Goal: Find specific page/section: Find specific page/section

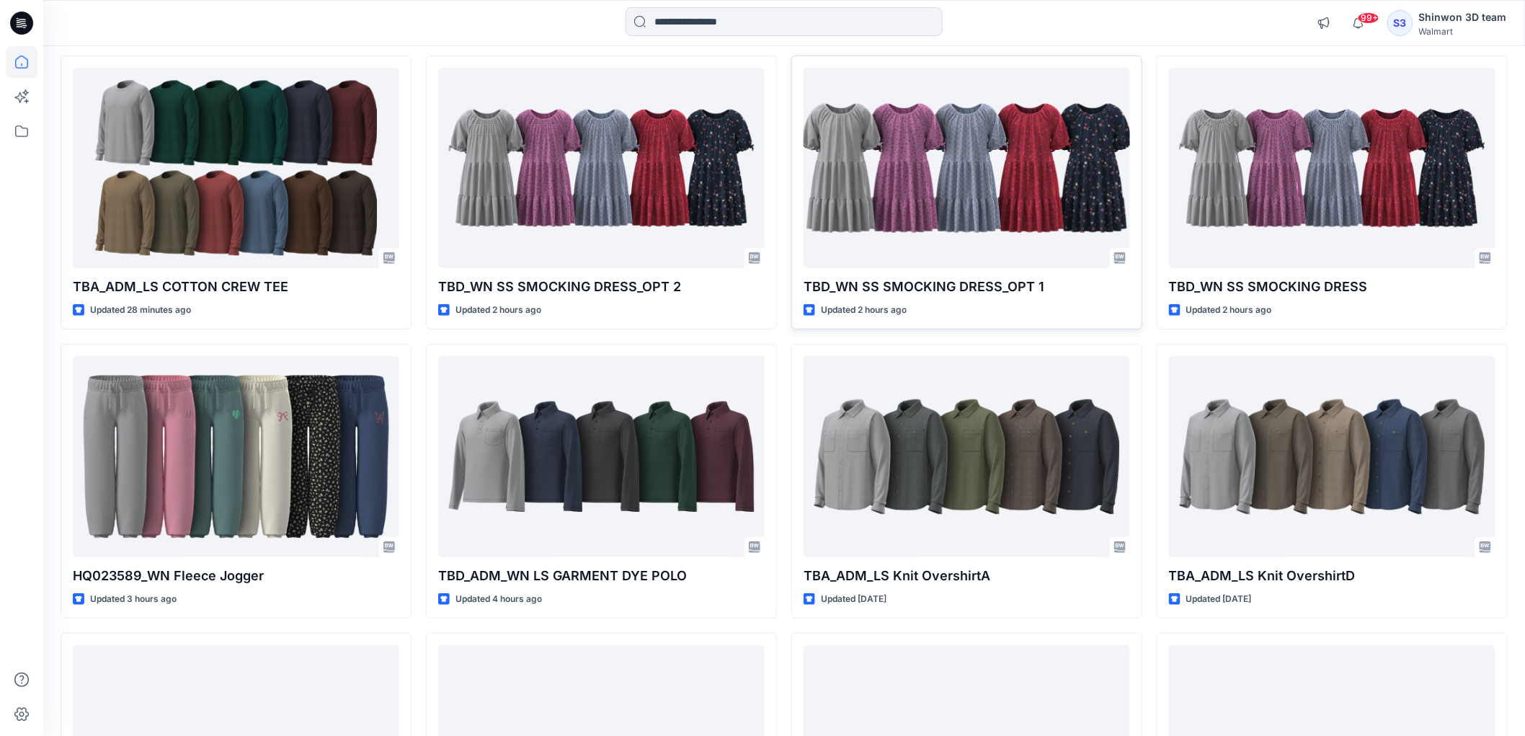
scroll to position [160, 0]
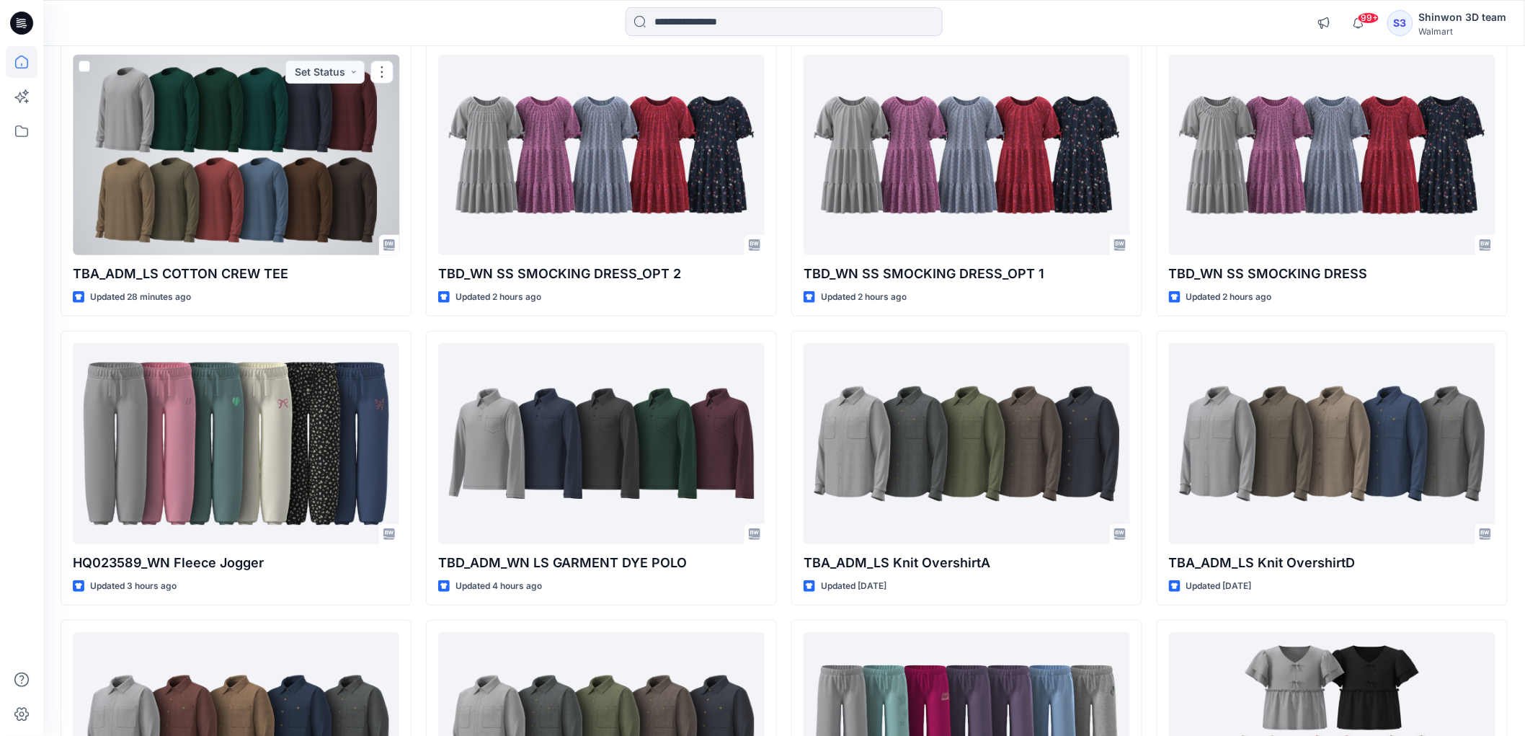
click at [256, 218] on div at bounding box center [236, 155] width 326 height 200
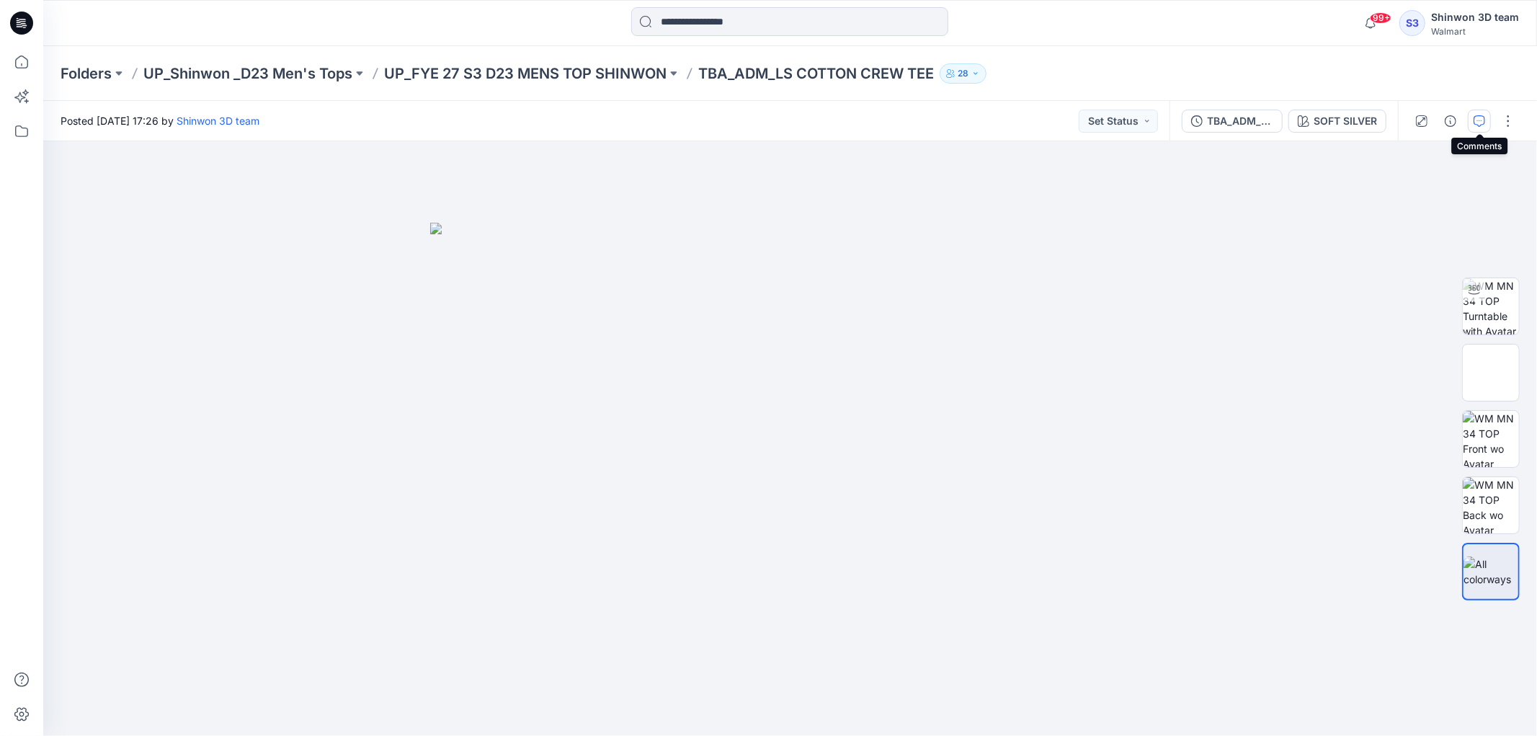
click at [1478, 120] on icon "button" at bounding box center [1480, 121] width 12 height 12
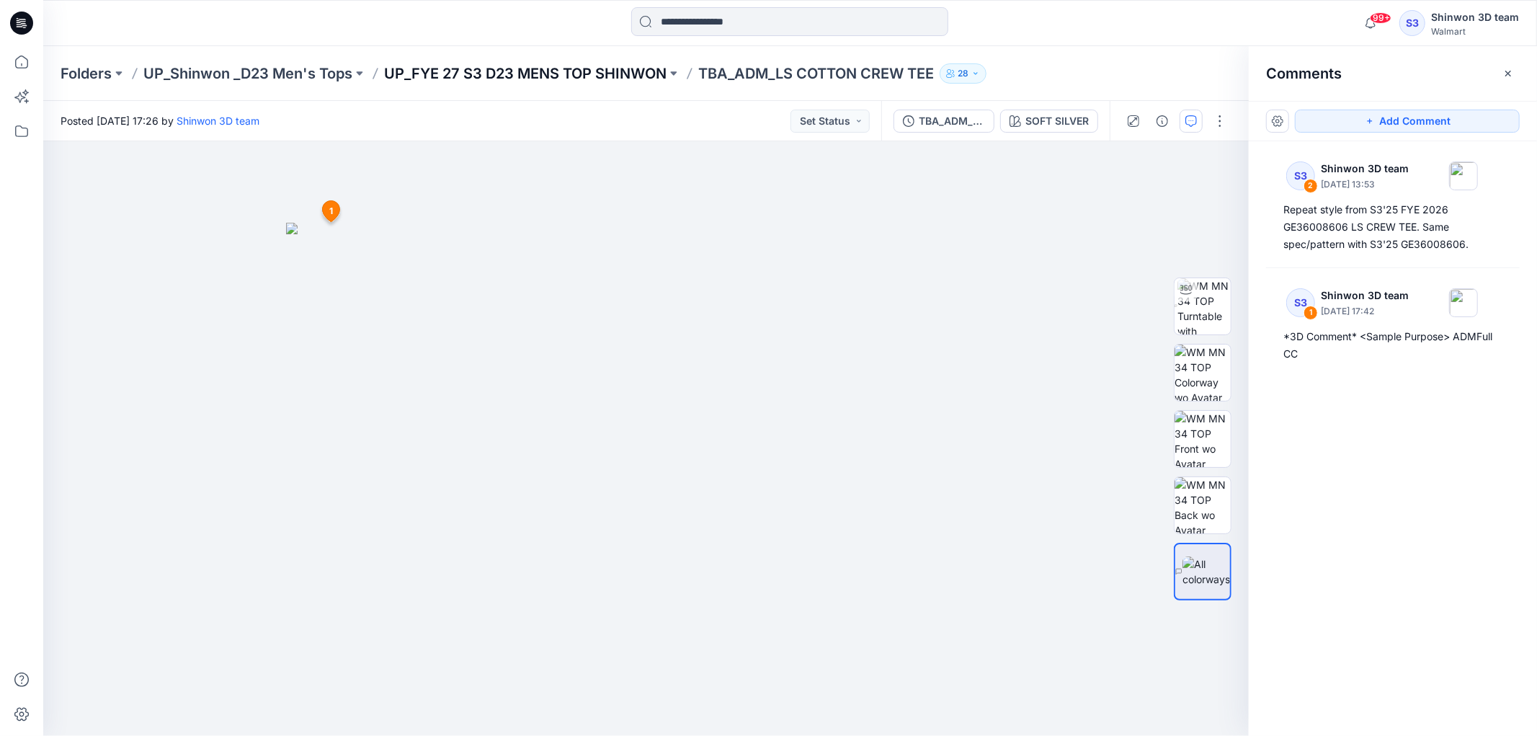
click at [529, 67] on p "UP_FYE 27 S3 D23 MENS TOP SHINWON" at bounding box center [525, 73] width 283 height 20
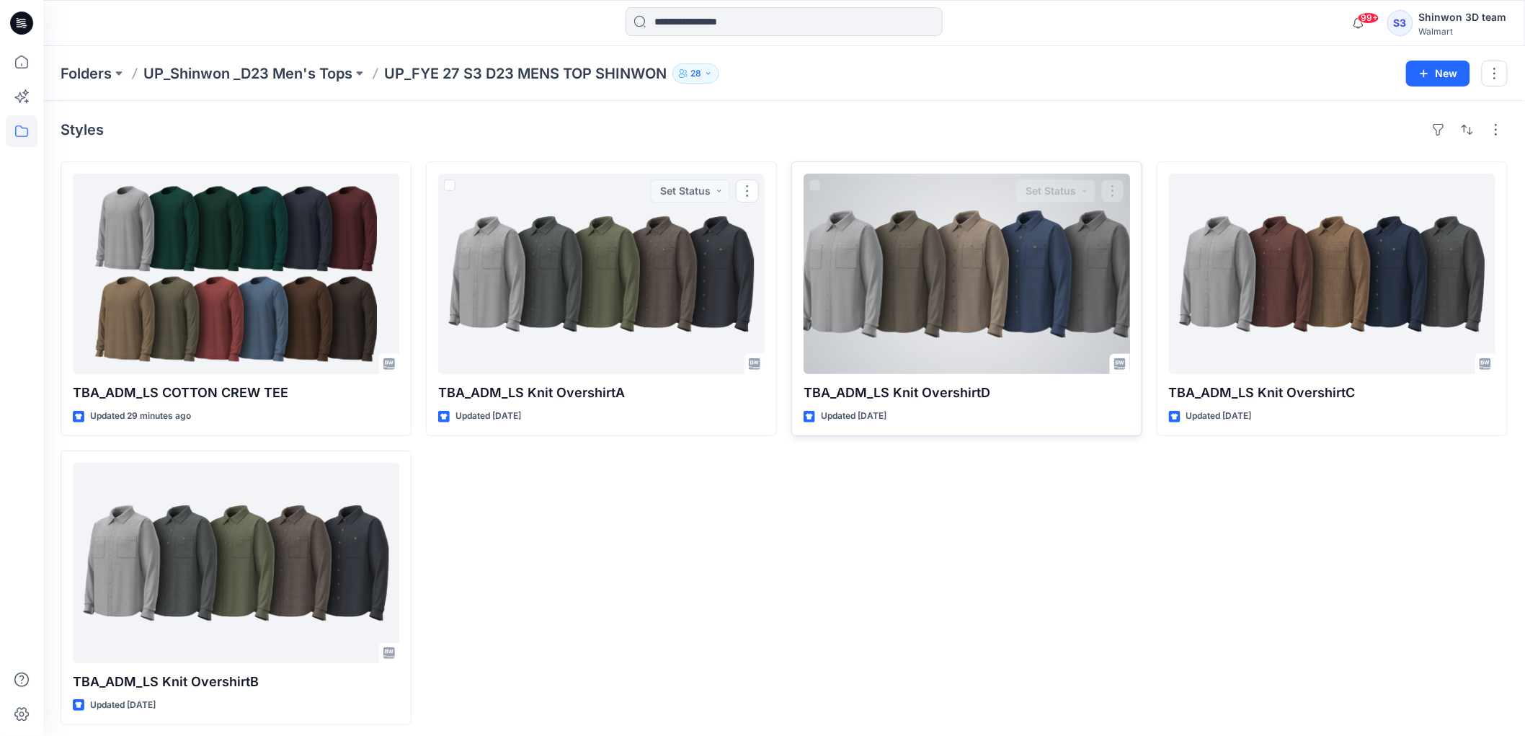
click at [845, 294] on div at bounding box center [967, 274] width 326 height 200
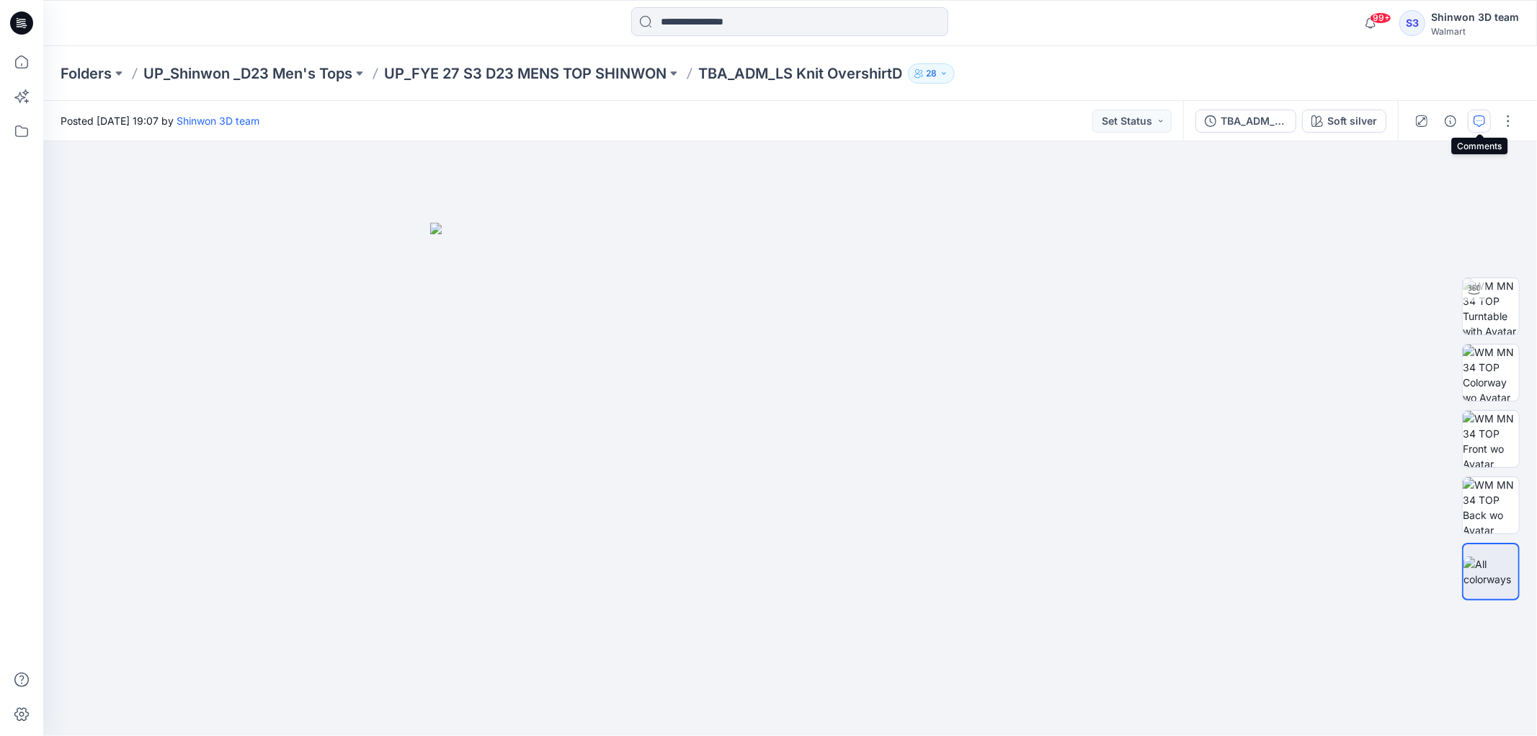
click at [1483, 123] on icon "button" at bounding box center [1480, 121] width 12 height 12
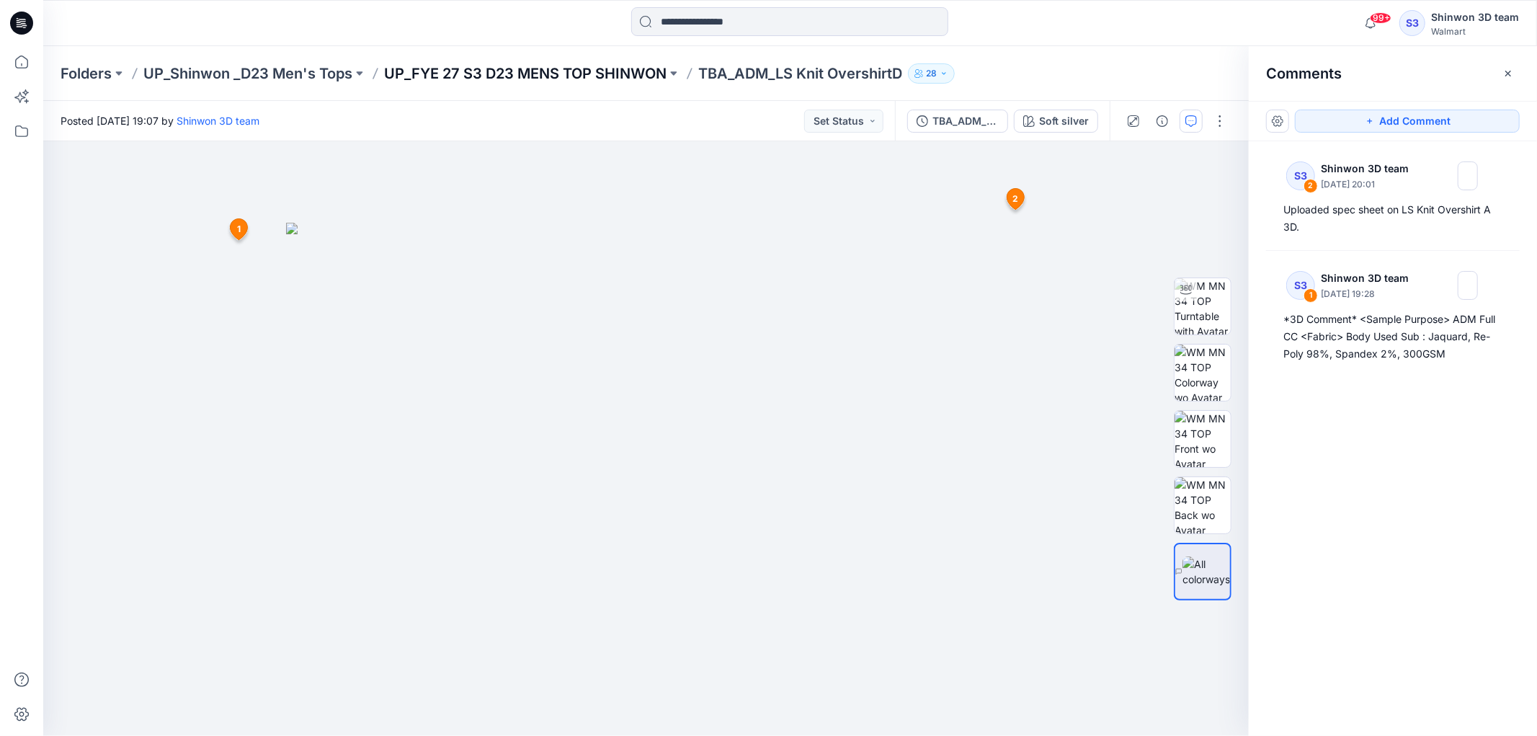
click at [498, 72] on p "UP_FYE 27 S3 D23 MENS TOP SHINWON" at bounding box center [525, 73] width 283 height 20
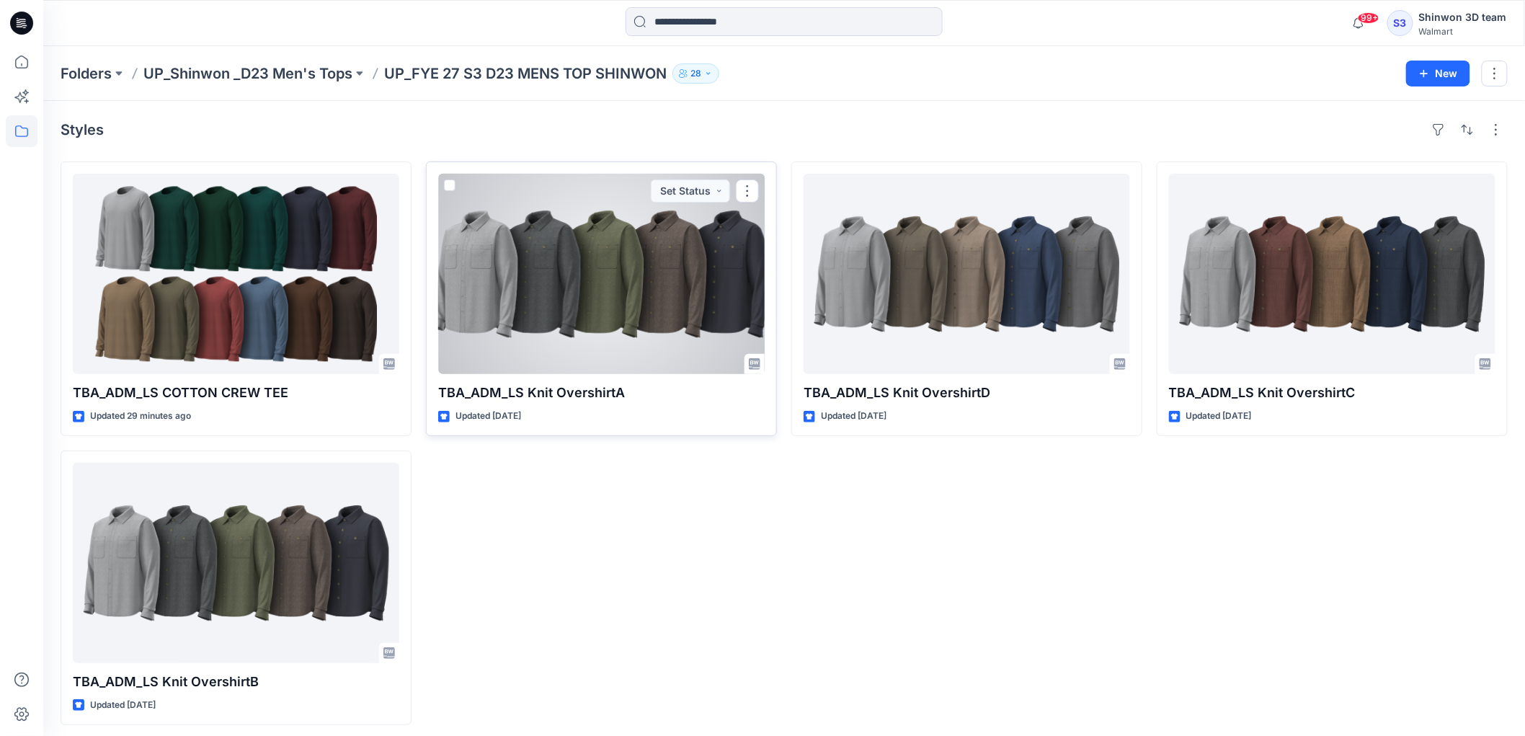
click at [685, 329] on div at bounding box center [601, 274] width 326 height 200
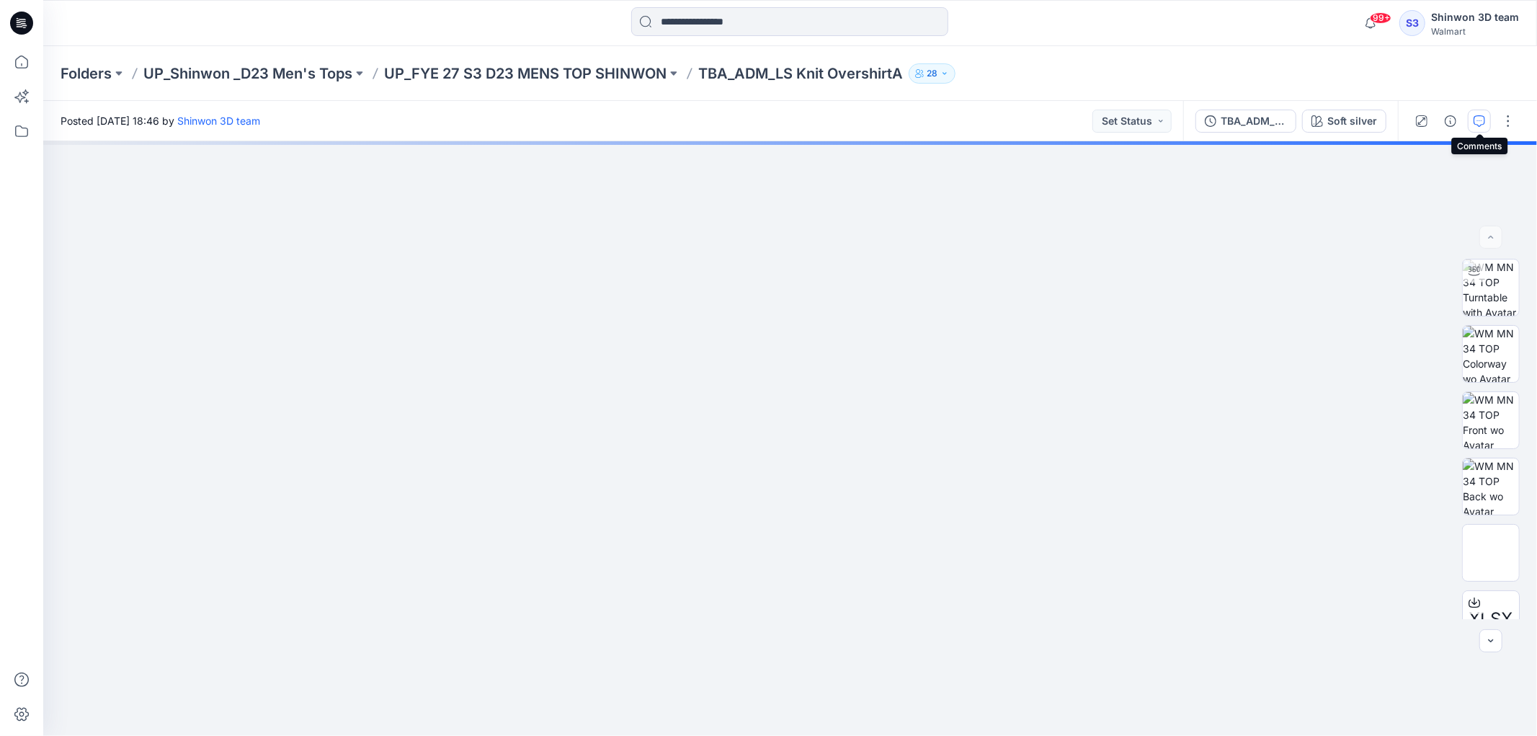
click at [1476, 112] on button "button" at bounding box center [1479, 121] width 23 height 23
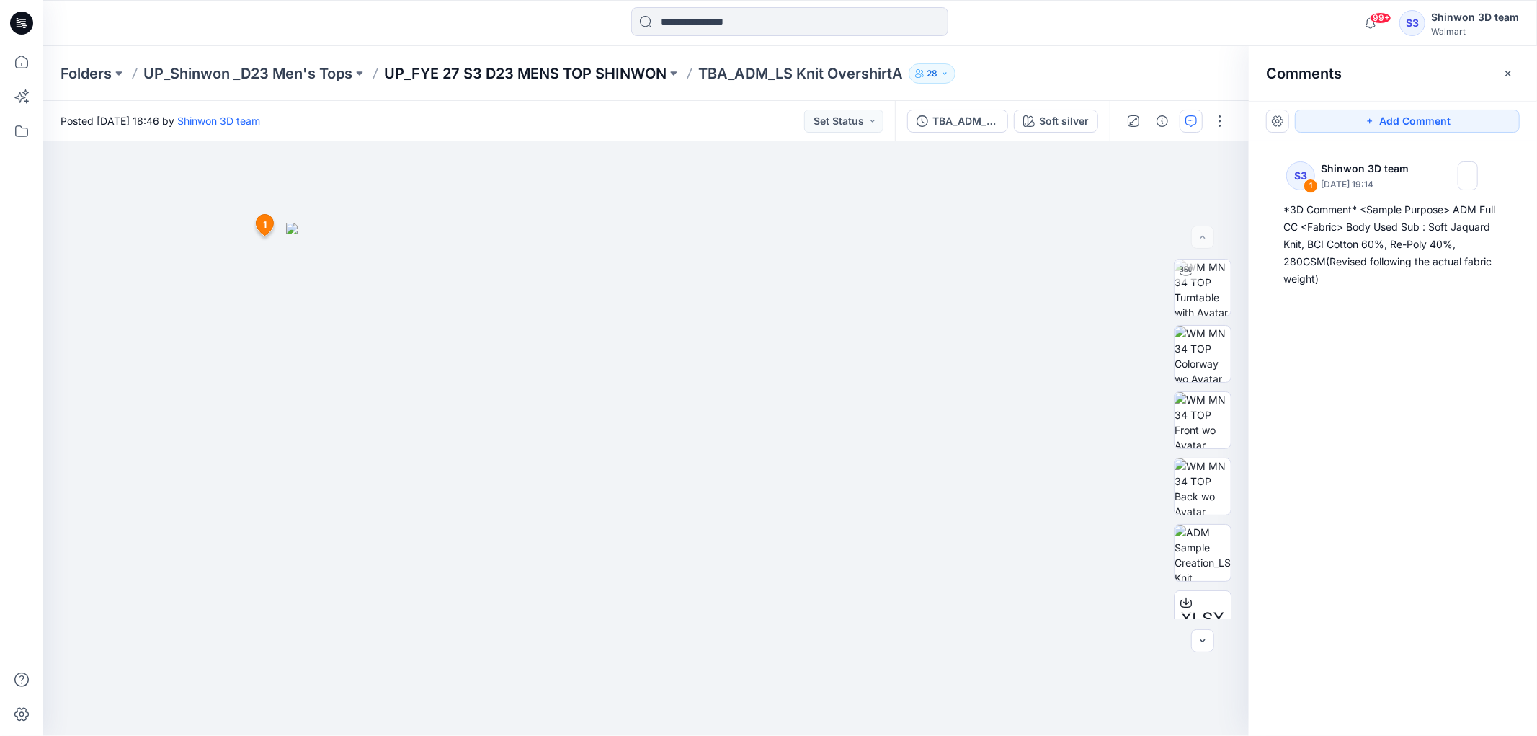
click at [438, 81] on p "UP_FYE 27 S3 D23 MENS TOP SHINWON" at bounding box center [525, 73] width 283 height 20
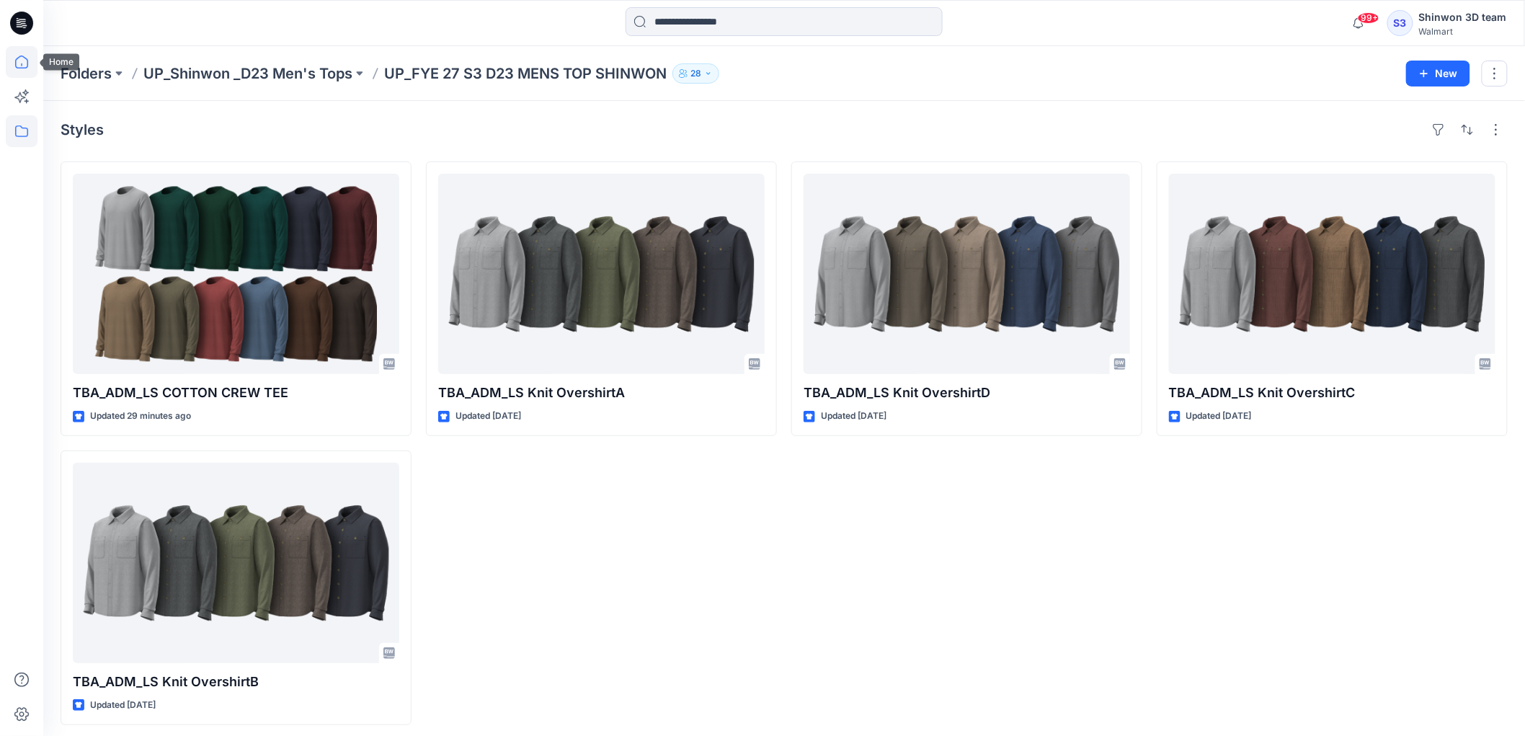
click at [12, 60] on icon at bounding box center [22, 62] width 32 height 32
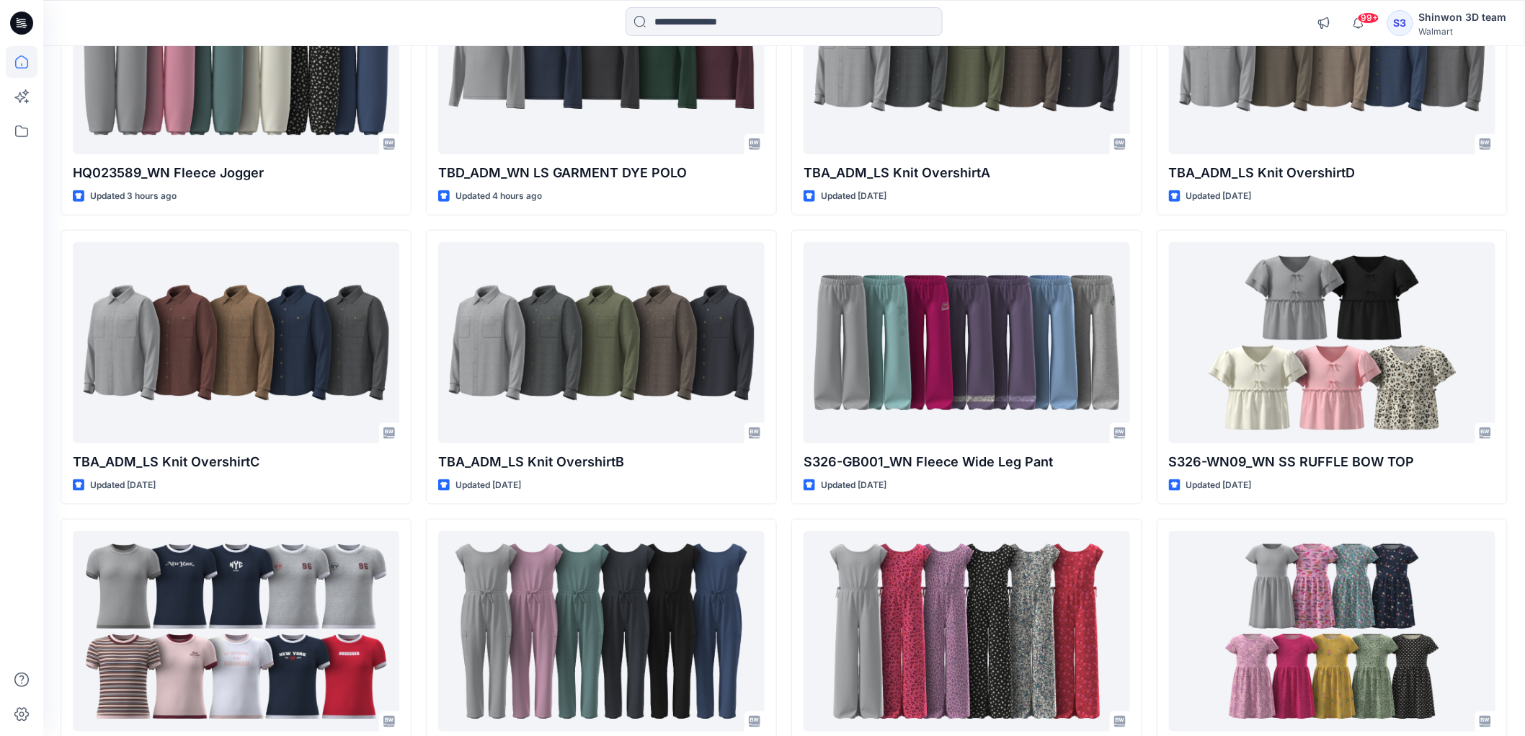
scroll to position [548, 0]
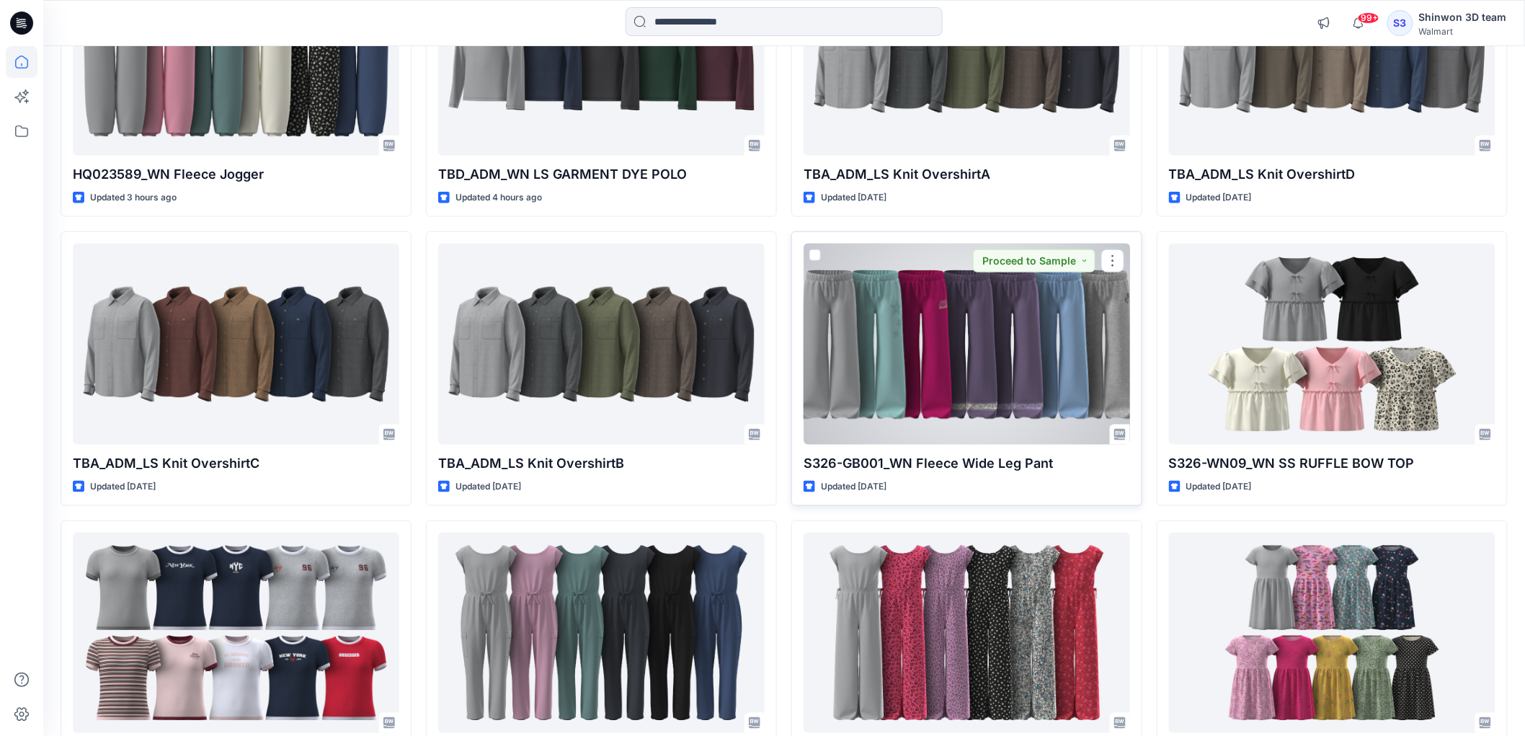
click at [921, 369] on div at bounding box center [967, 344] width 326 height 200
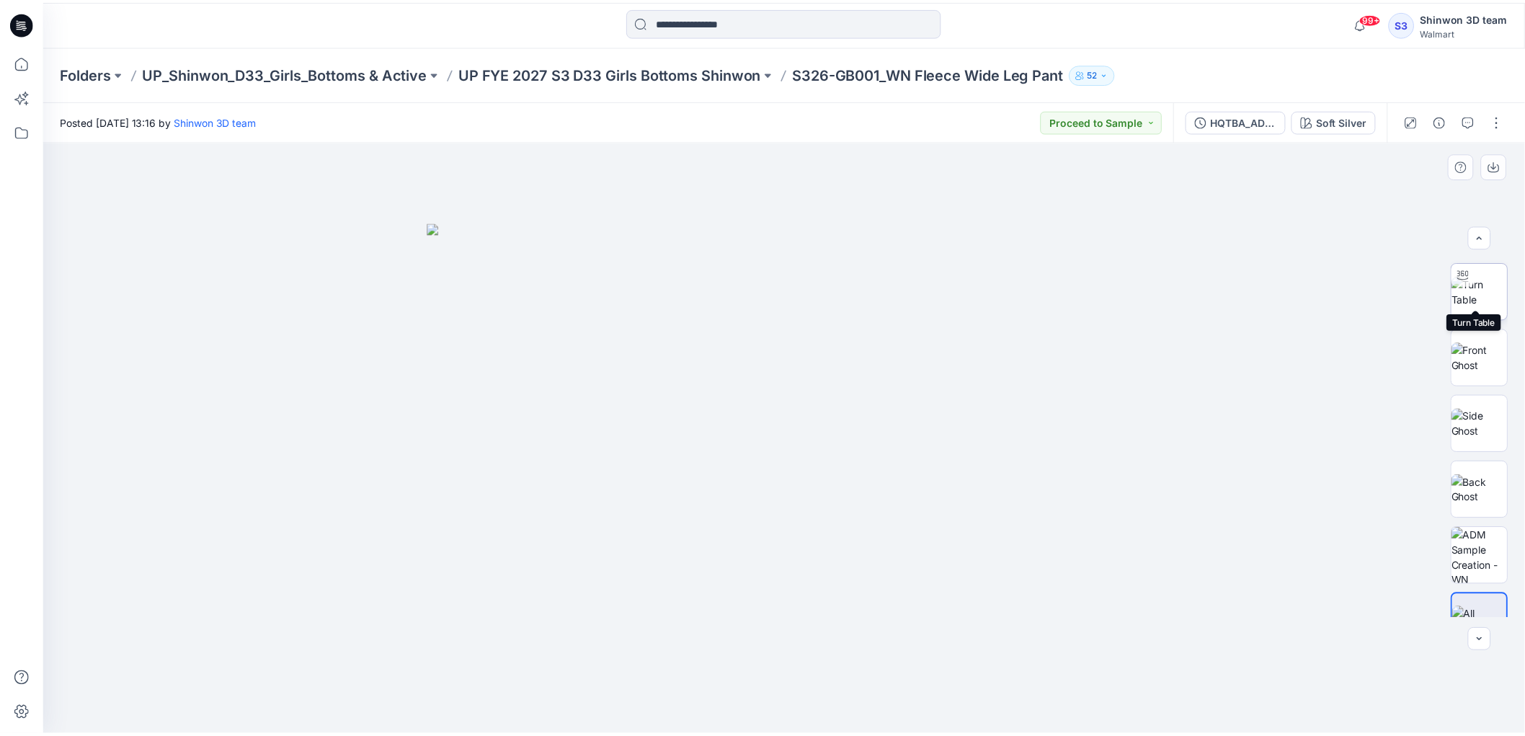
scroll to position [94, 0]
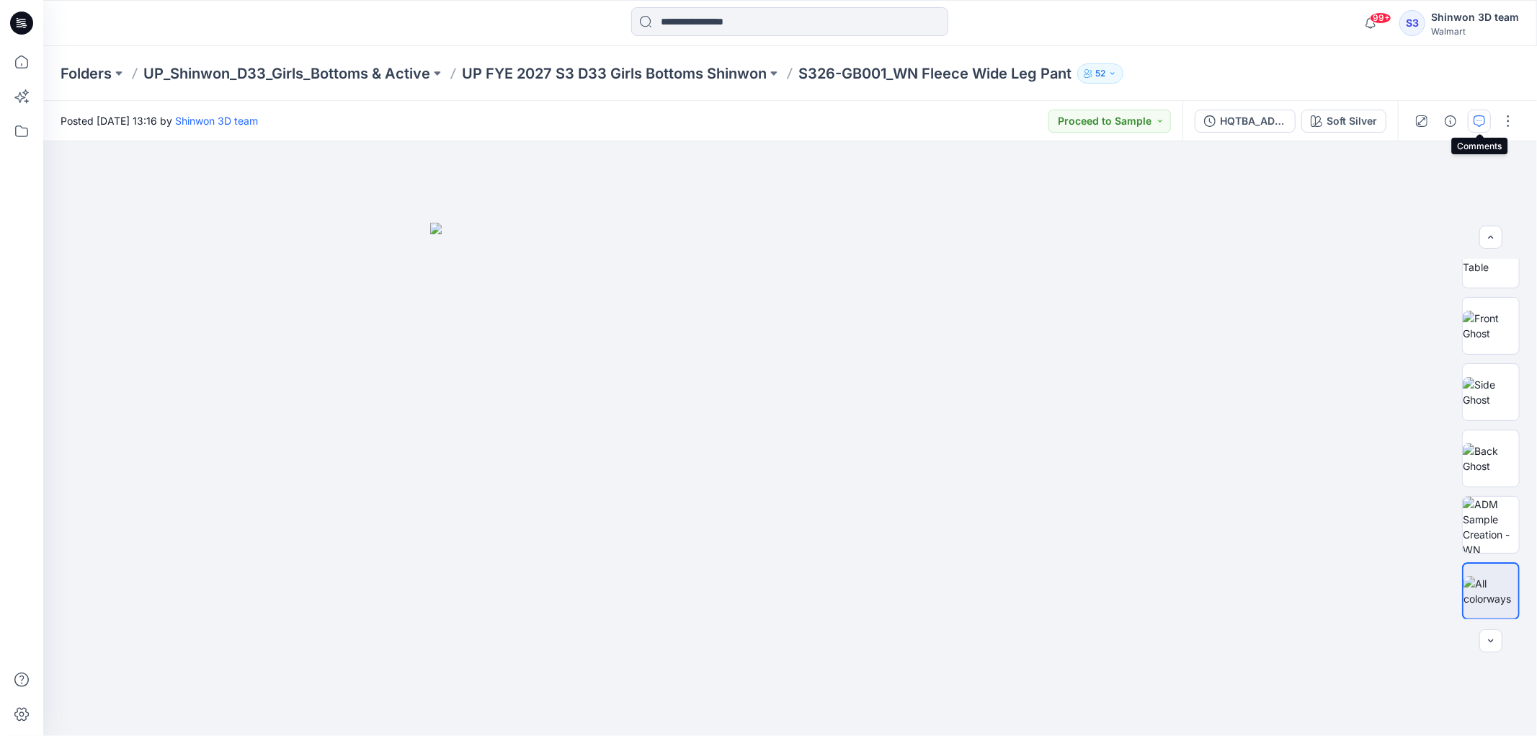
click at [1476, 121] on icon "button" at bounding box center [1480, 121] width 12 height 12
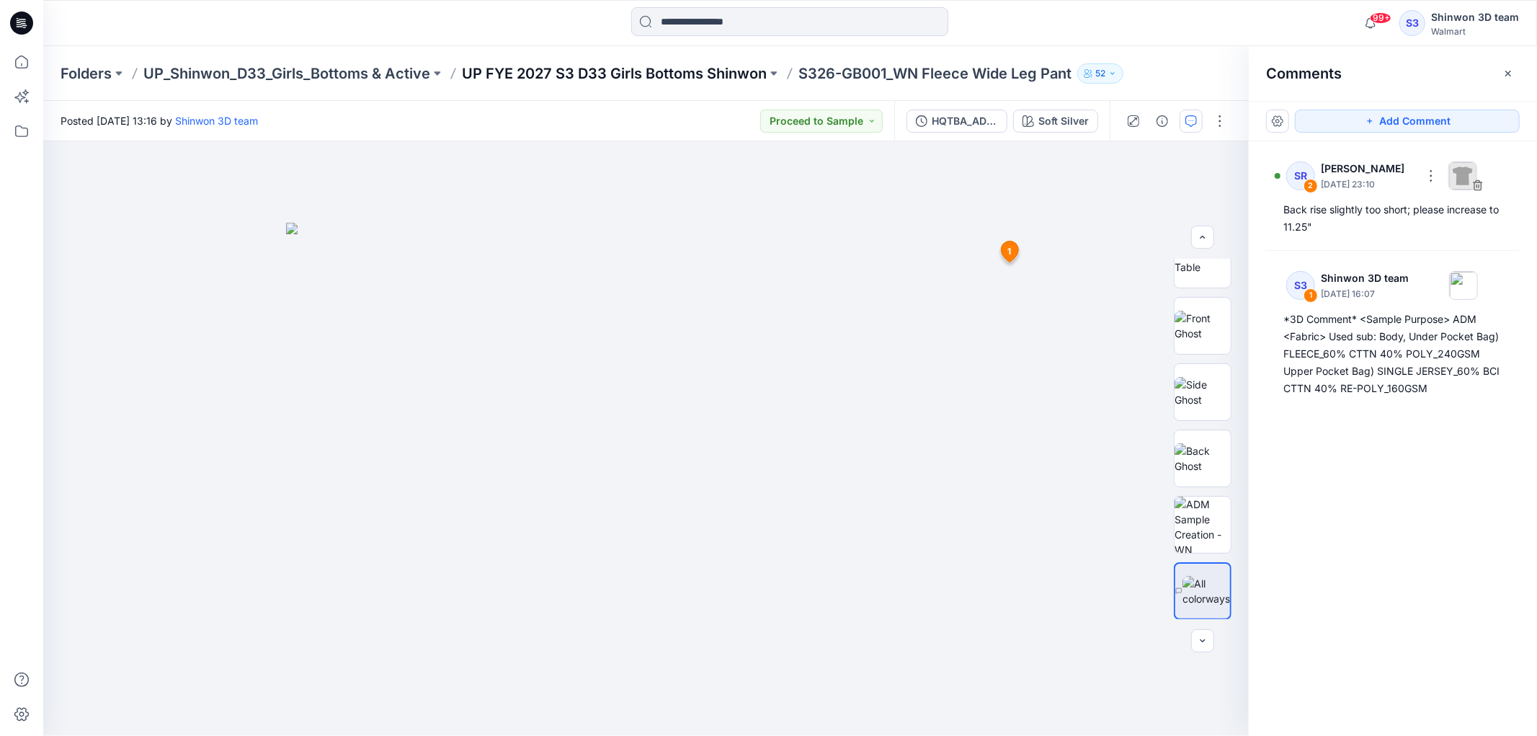
click at [729, 78] on p "UP FYE 2027 S3 D33 Girls Bottoms Shinwon" at bounding box center [614, 73] width 305 height 20
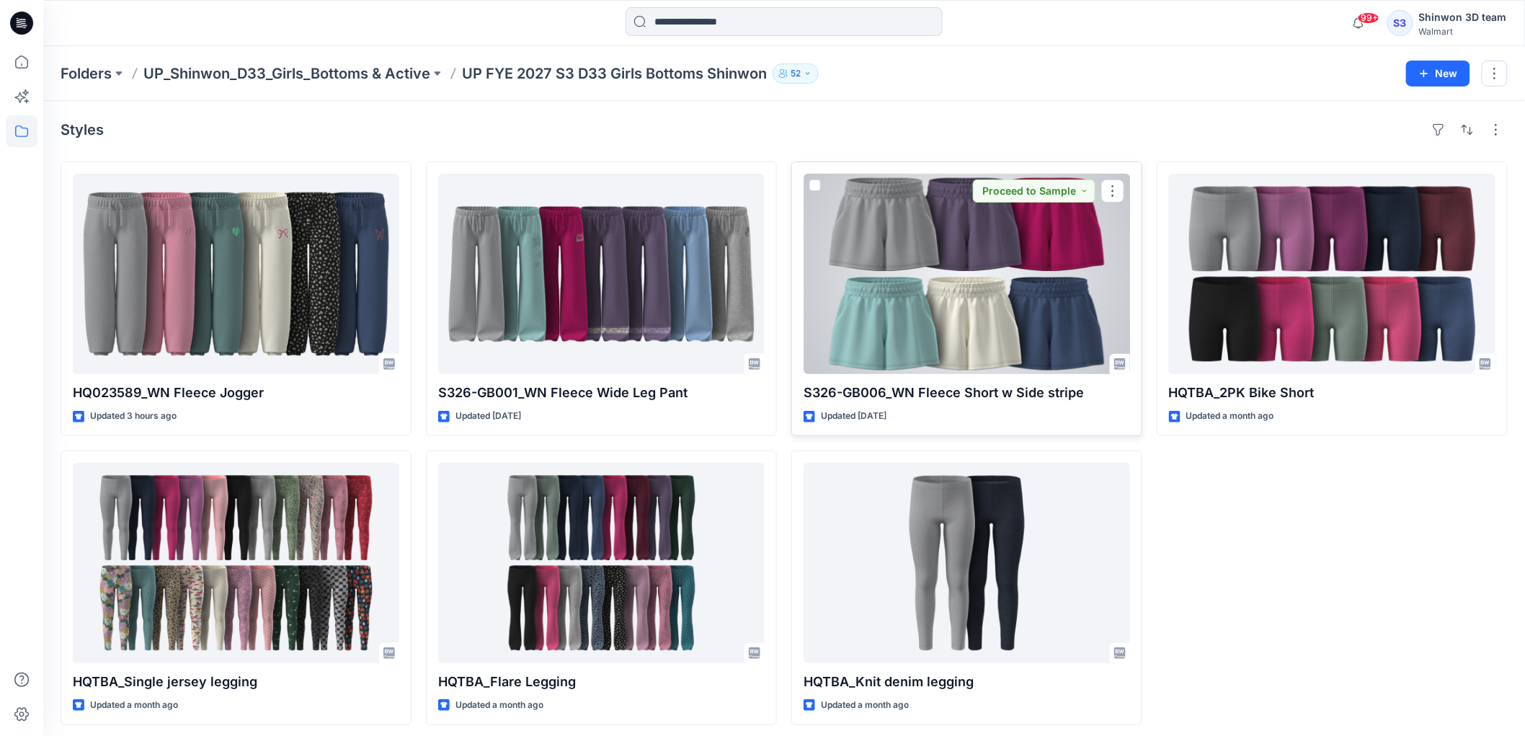
scroll to position [6, 0]
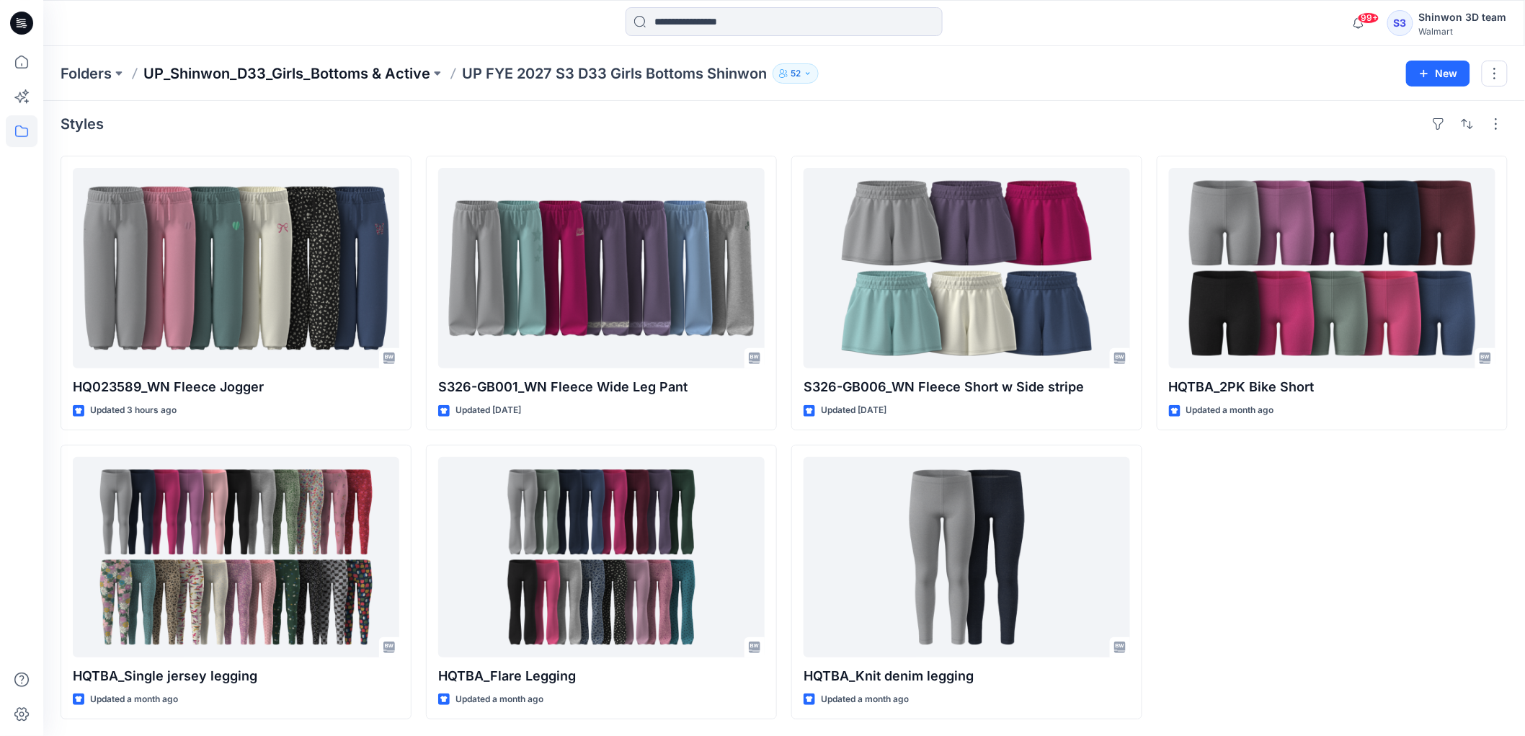
click at [365, 79] on p "UP_Shinwon_D33_Girls_Bottoms & Active" at bounding box center [286, 73] width 287 height 20
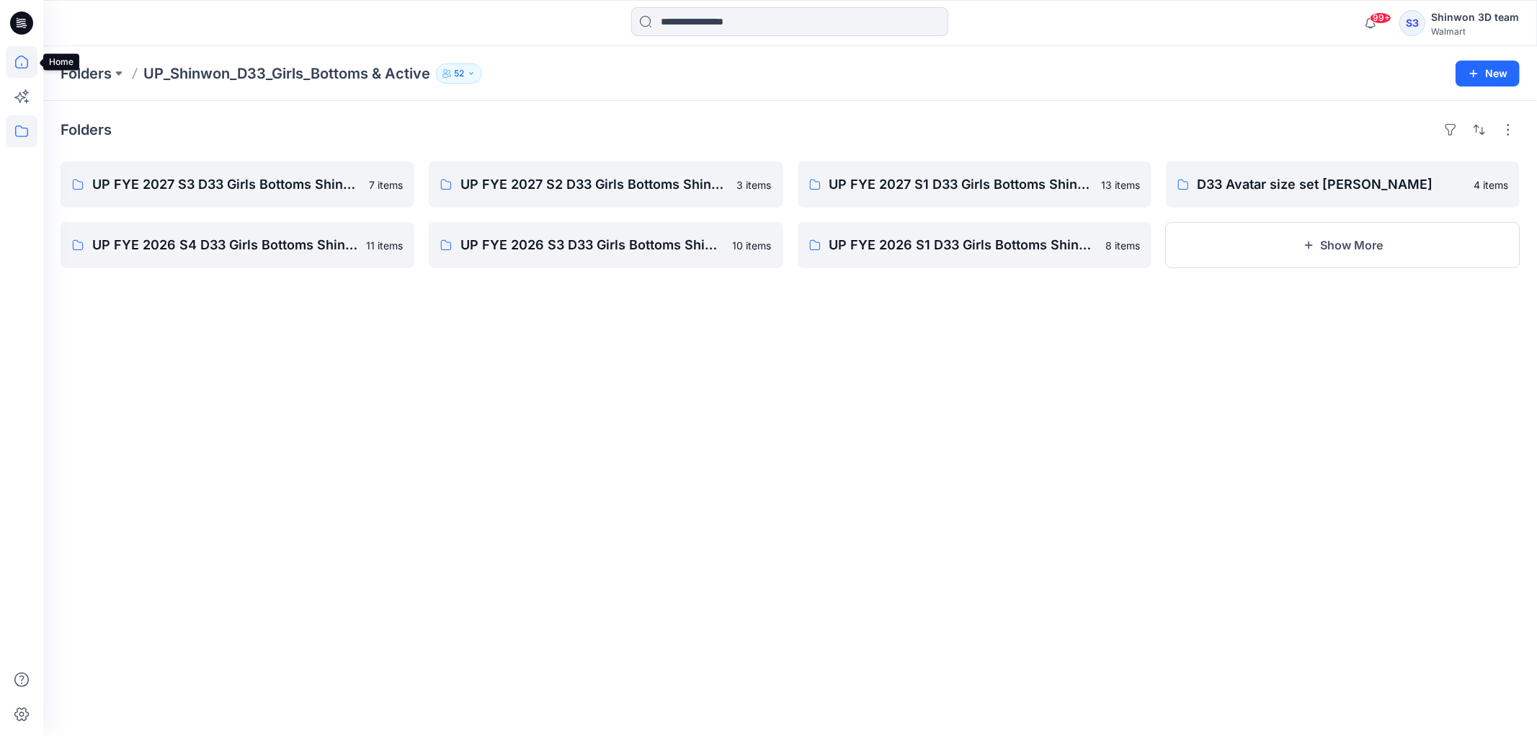
click at [19, 67] on icon at bounding box center [22, 62] width 32 height 32
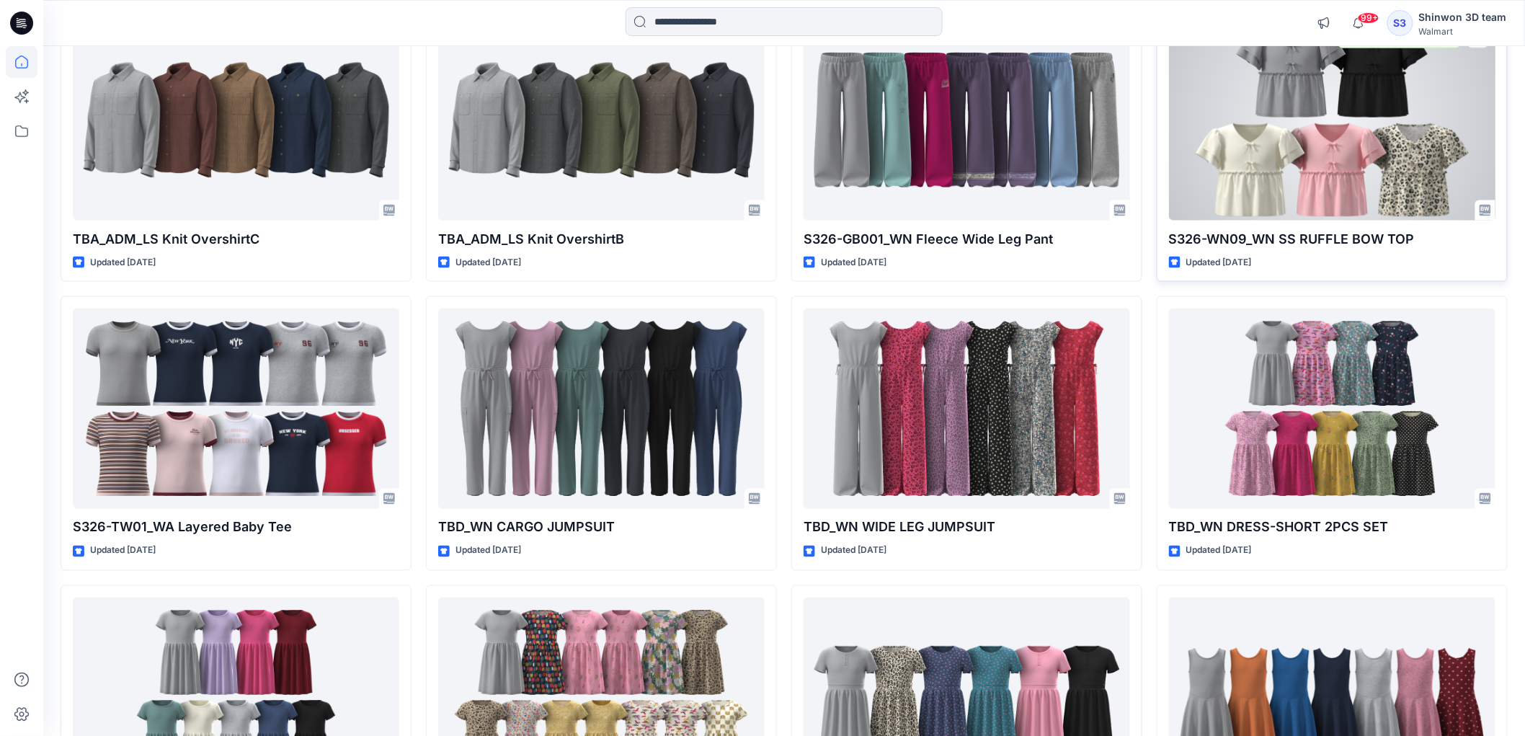
scroll to position [801, 0]
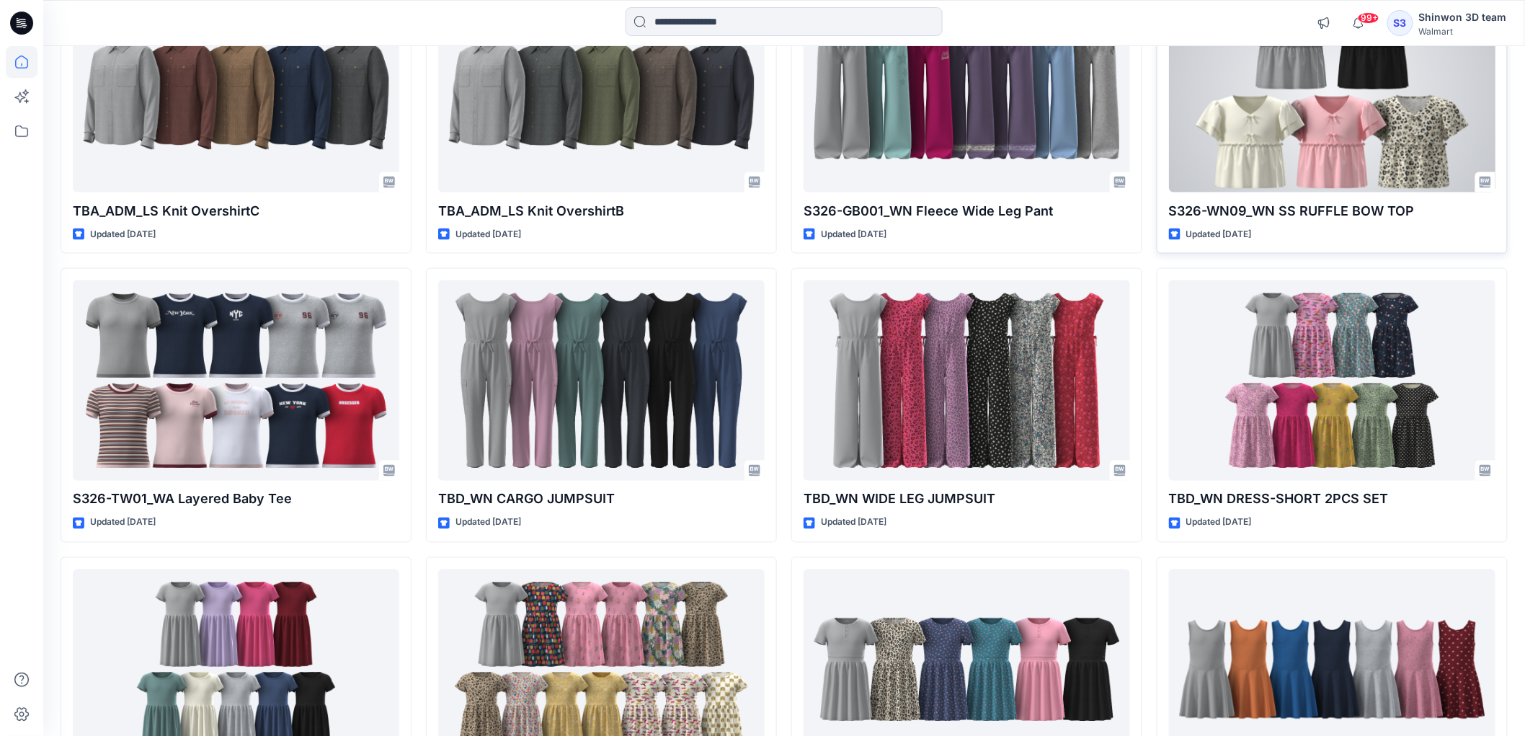
click at [1263, 161] on div at bounding box center [1332, 91] width 326 height 200
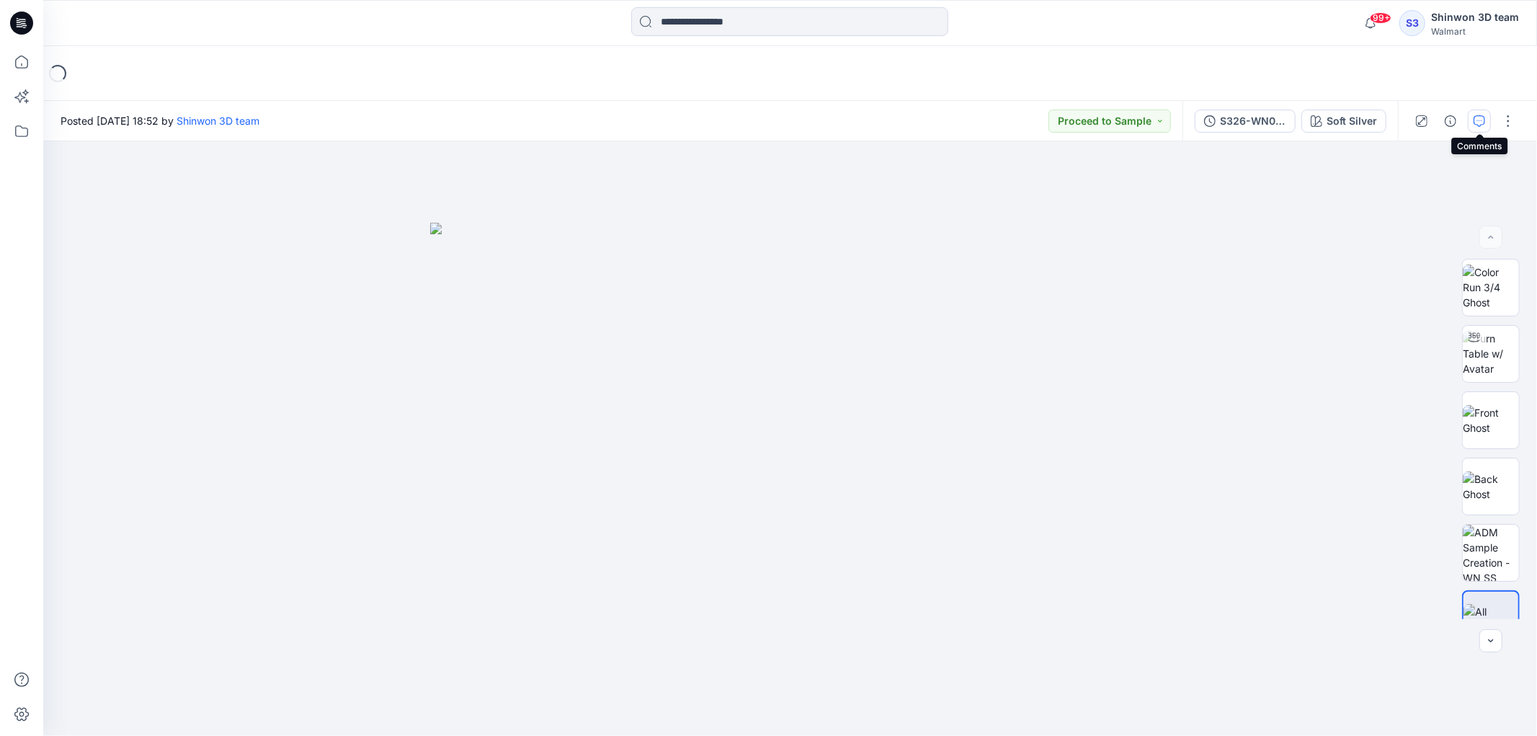
click at [1472, 113] on button "button" at bounding box center [1479, 121] width 23 height 23
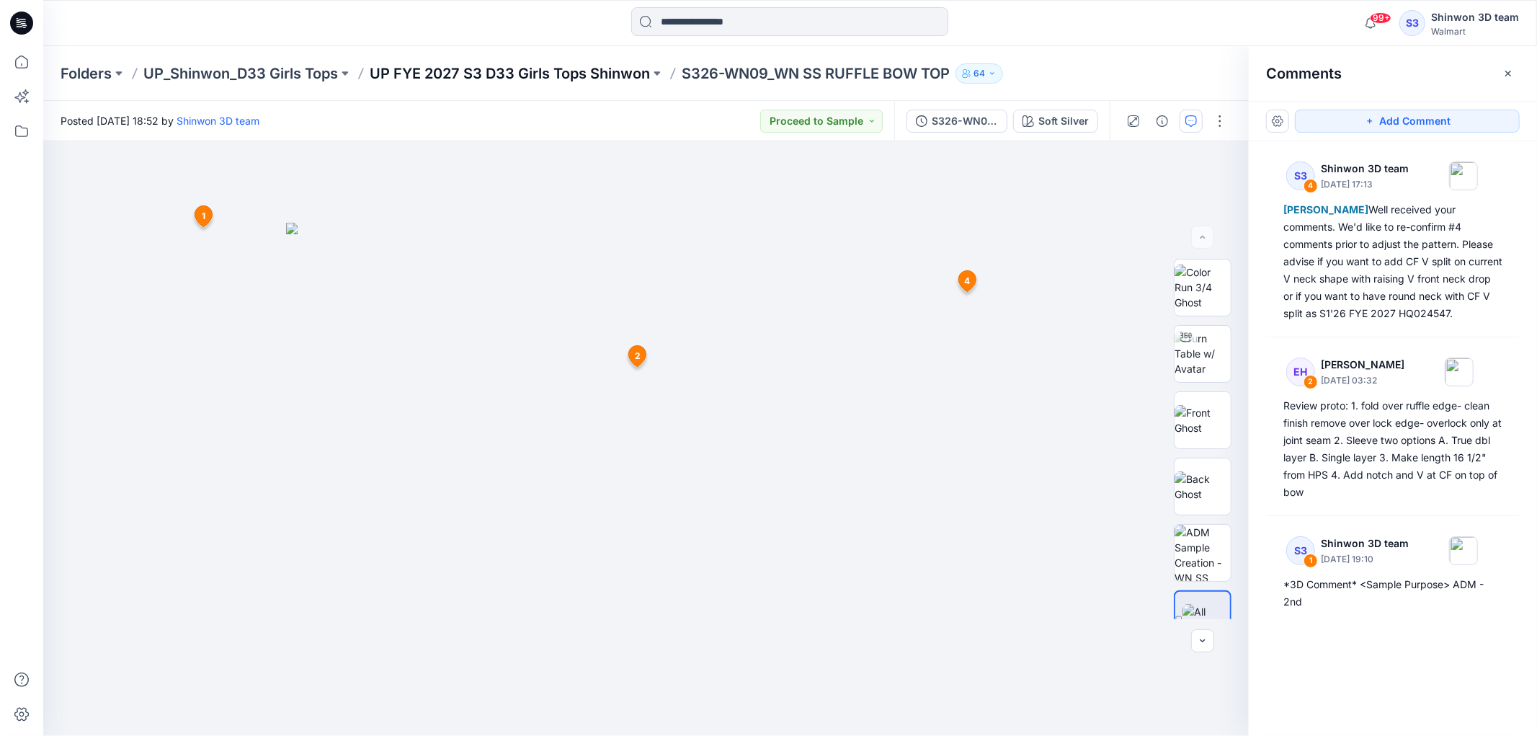
click at [581, 79] on p "UP FYE 2027 S3 D33 Girls Tops Shinwon" at bounding box center [510, 73] width 280 height 20
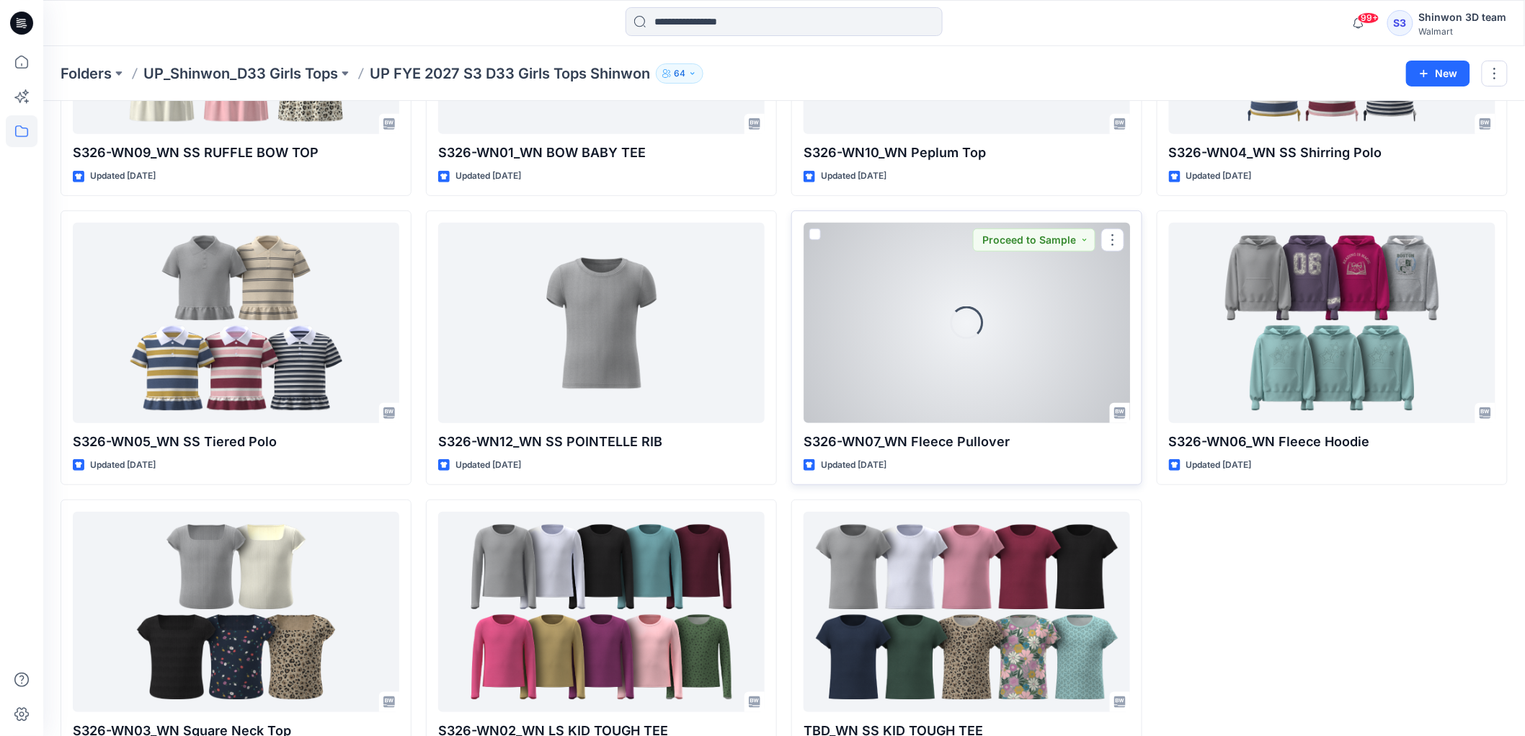
scroll to position [296, 0]
